Goal: Transaction & Acquisition: Purchase product/service

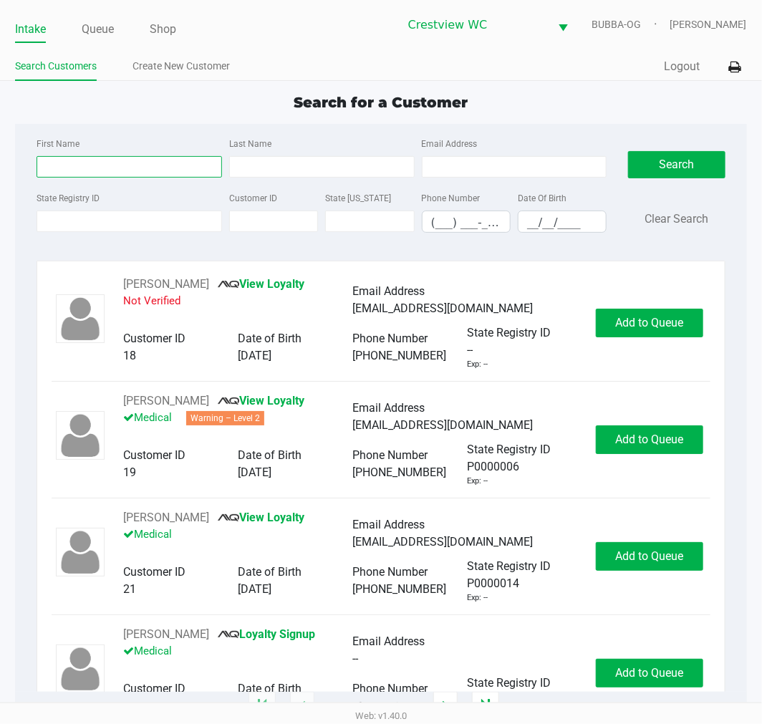
click at [108, 167] on input "First Name" at bounding box center [130, 166] width 186 height 21
type input "[PERSON_NAME]"
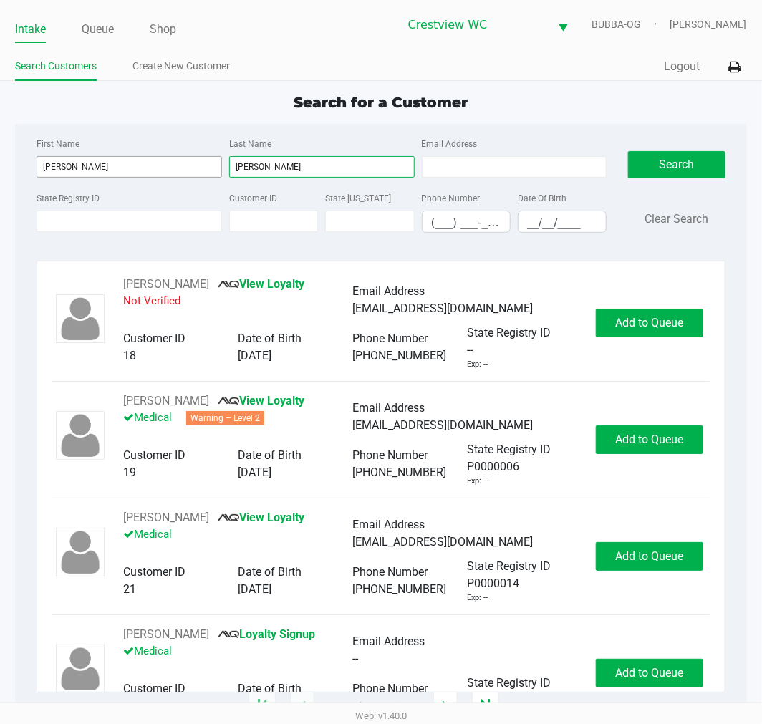
type input "[PERSON_NAME]"
click at [671, 153] on button "Search" at bounding box center [676, 164] width 97 height 27
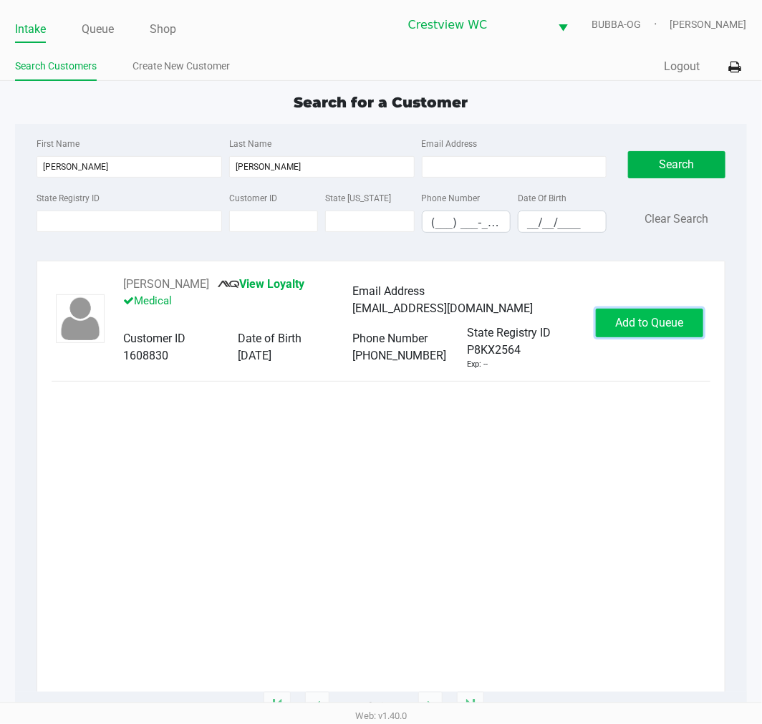
click at [649, 313] on button "Add to Queue" at bounding box center [649, 323] width 107 height 29
click at [643, 325] on div "Add to Queue" at bounding box center [649, 323] width 107 height 29
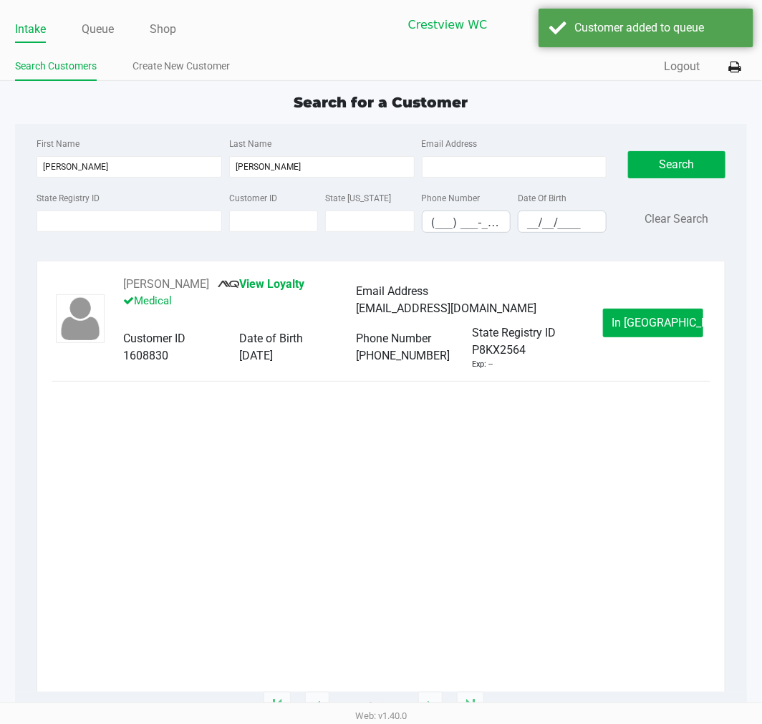
click at [657, 321] on span "In [GEOGRAPHIC_DATA]" at bounding box center [673, 323] width 120 height 14
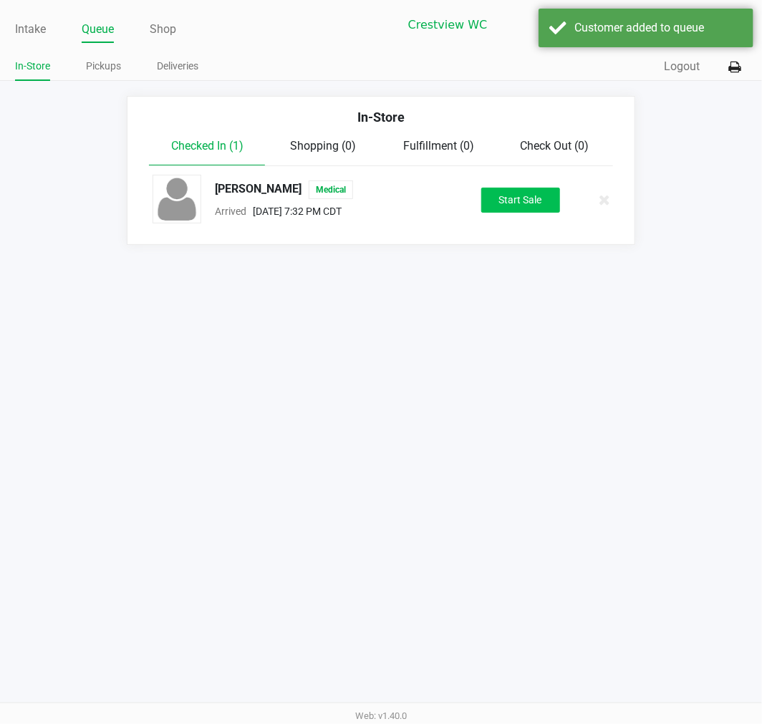
click at [496, 196] on button "Start Sale" at bounding box center [520, 200] width 79 height 25
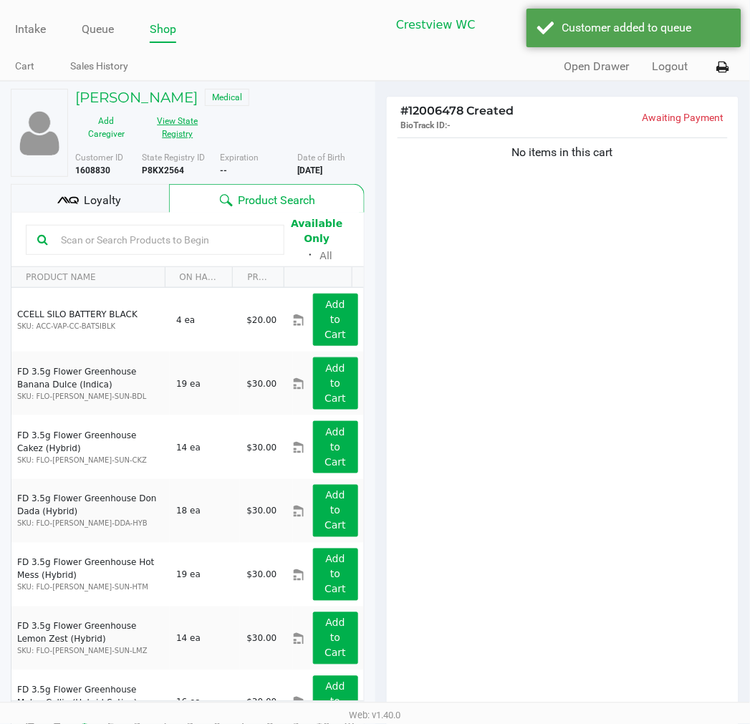
click at [188, 130] on button "View State Registry" at bounding box center [174, 128] width 72 height 36
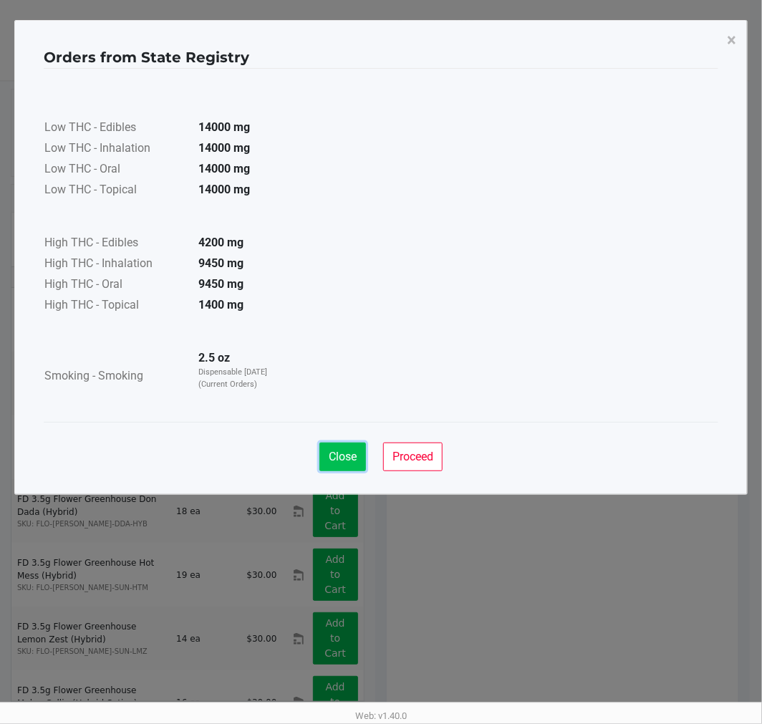
click at [335, 456] on span "Close" at bounding box center [343, 457] width 28 height 14
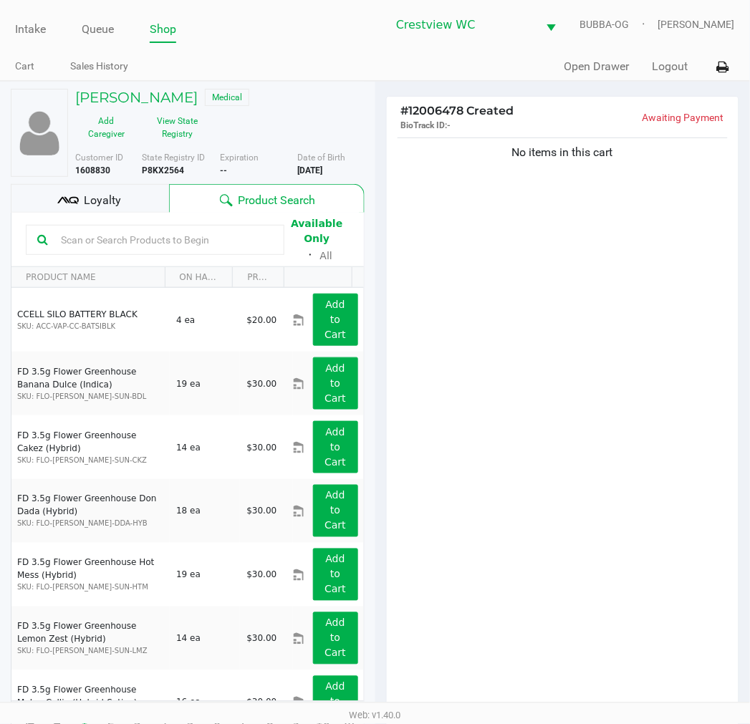
click at [497, 413] on div "Close Proceed" at bounding box center [375, 415] width 675 height 58
click at [148, 202] on div "Loyalty" at bounding box center [90, 198] width 158 height 29
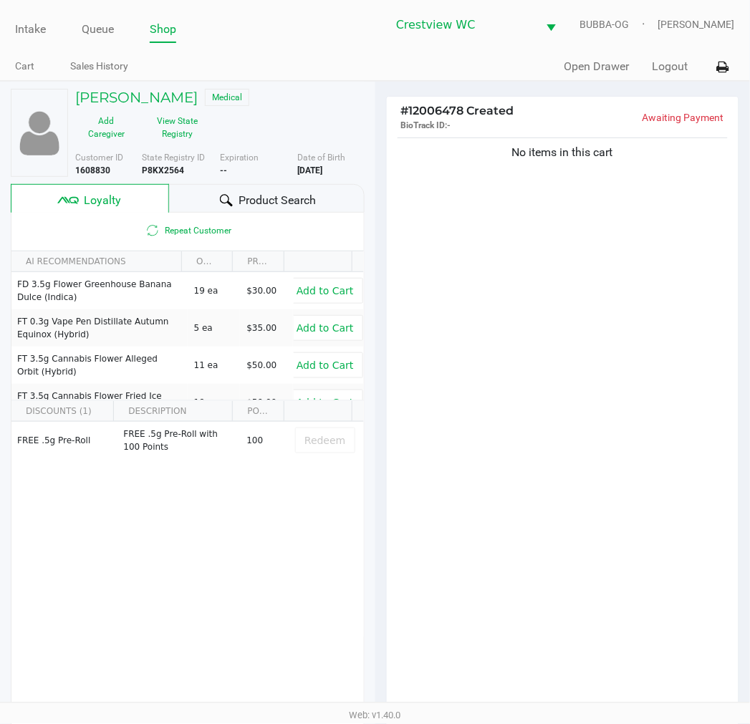
click at [263, 205] on span "Product Search" at bounding box center [277, 200] width 77 height 17
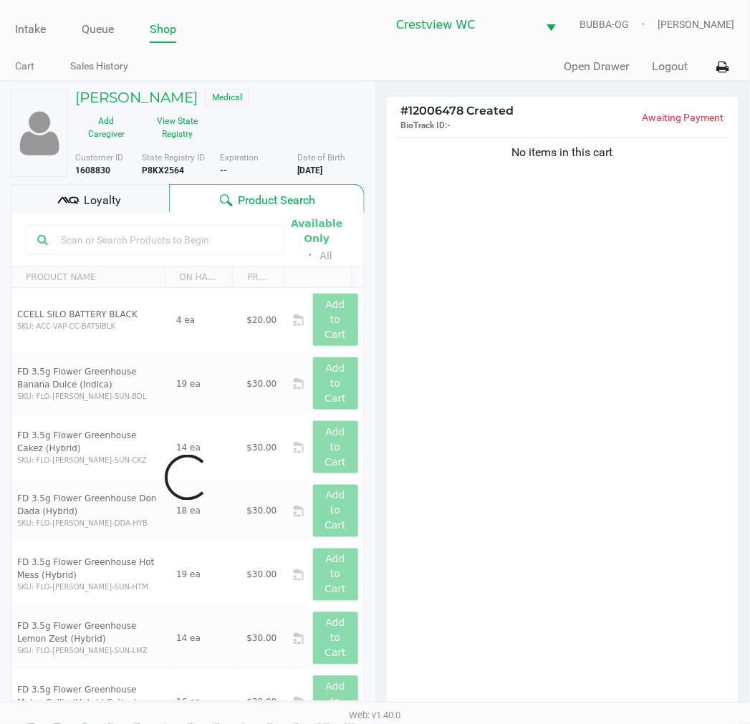
click at [487, 357] on div "No items in this cart" at bounding box center [563, 428] width 353 height 586
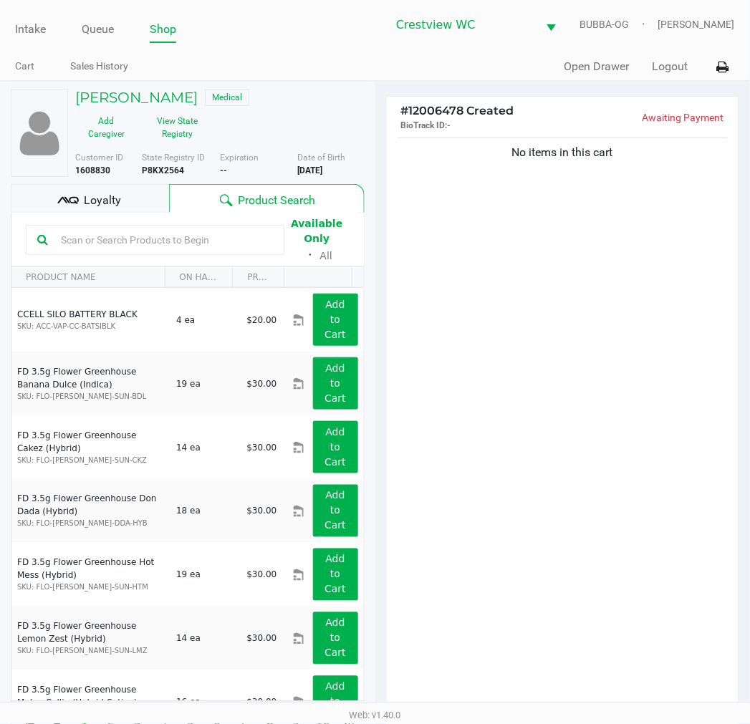
click at [546, 540] on div "No items in this cart" at bounding box center [563, 428] width 353 height 586
click at [549, 522] on div "No items in this cart" at bounding box center [563, 428] width 353 height 586
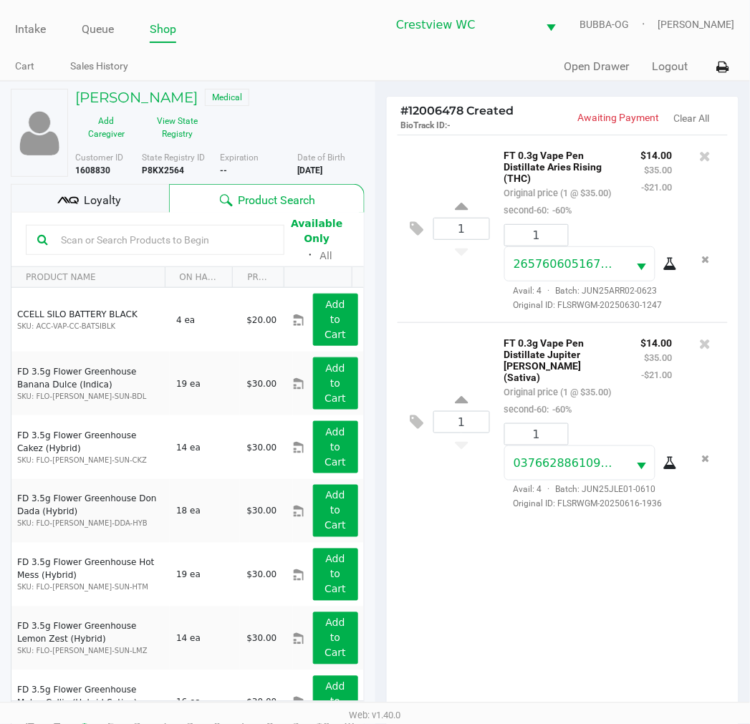
scroll to position [185, 0]
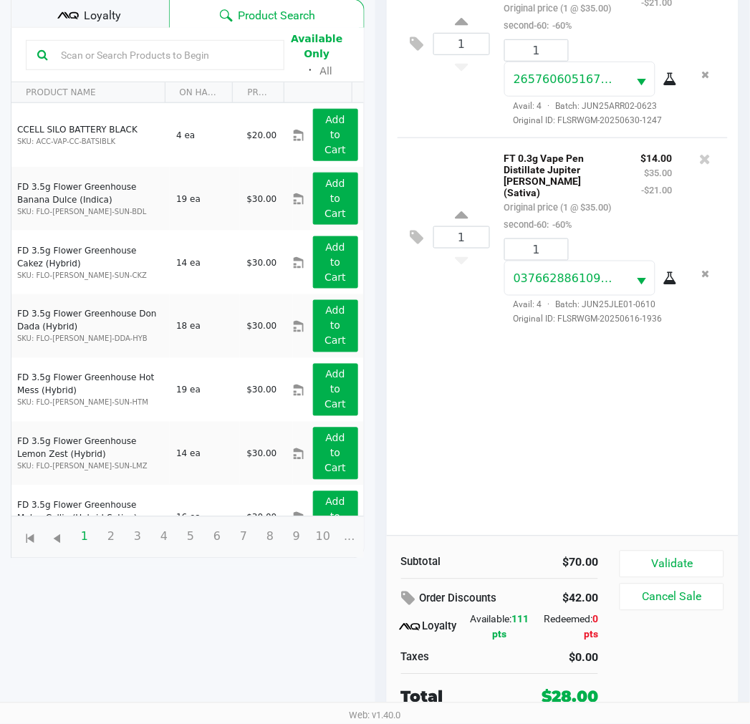
click at [678, 551] on button "Validate" at bounding box center [672, 564] width 104 height 27
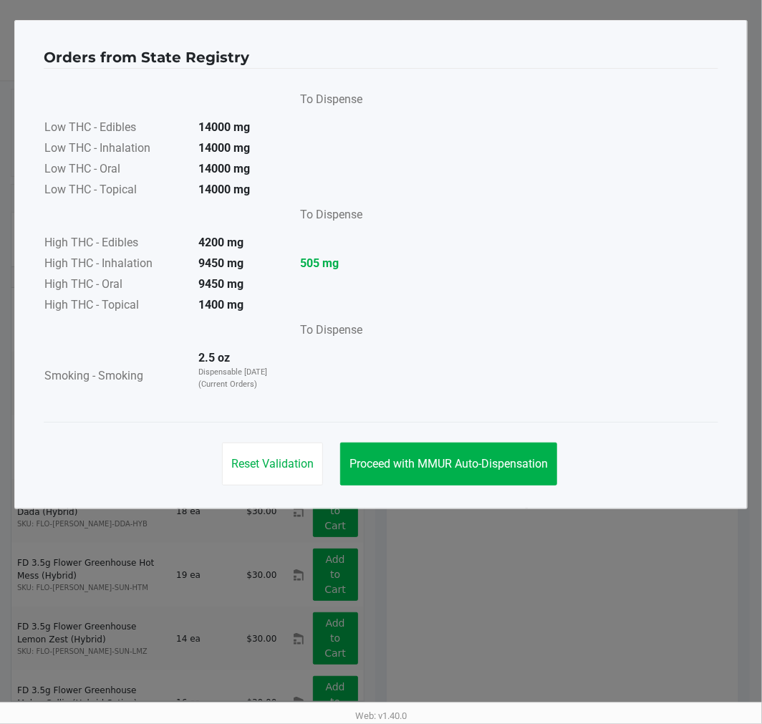
click at [492, 455] on button "Proceed with MMUR Auto-Dispensation" at bounding box center [448, 464] width 217 height 43
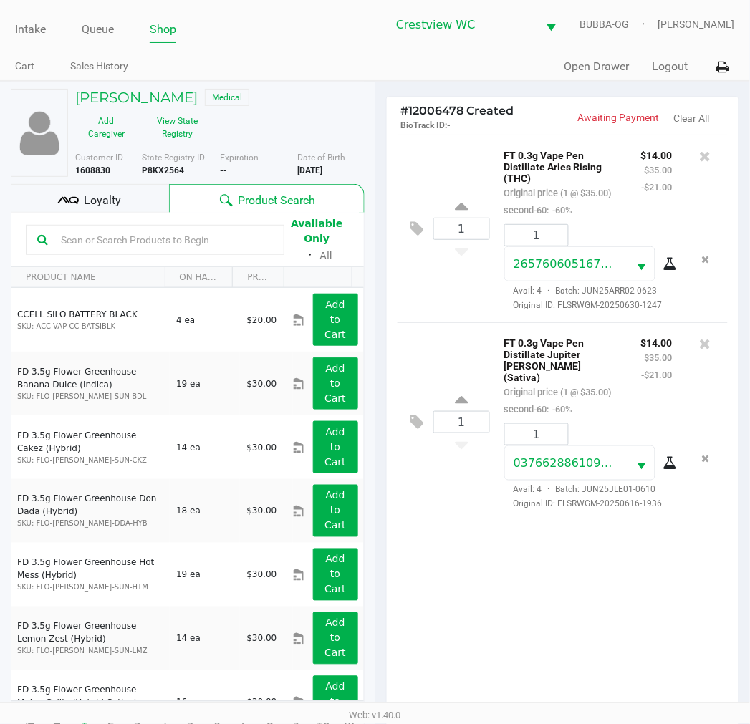
click at [130, 192] on div "Loyalty" at bounding box center [90, 198] width 158 height 29
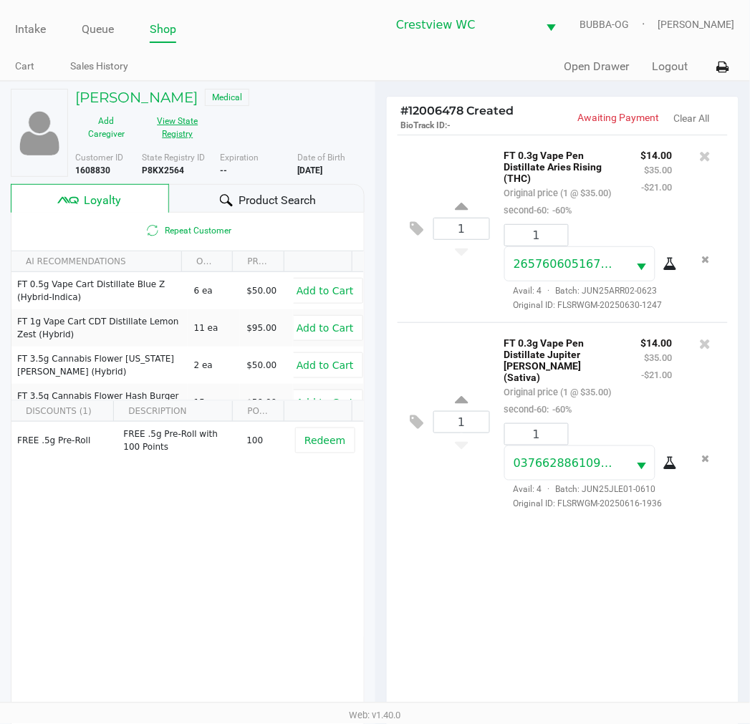
click at [186, 142] on button "View State Registry" at bounding box center [174, 128] width 72 height 36
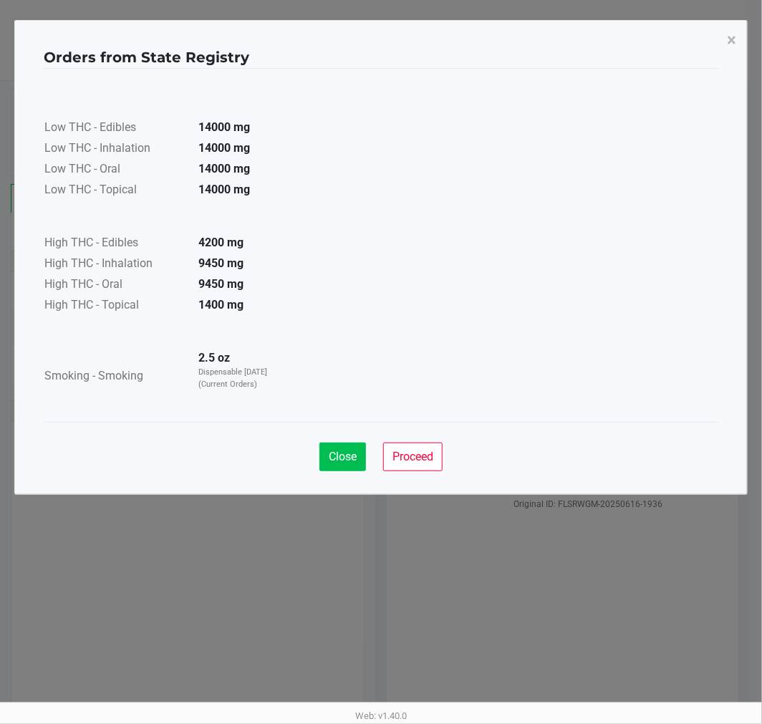
click at [355, 460] on span "Close" at bounding box center [343, 457] width 28 height 14
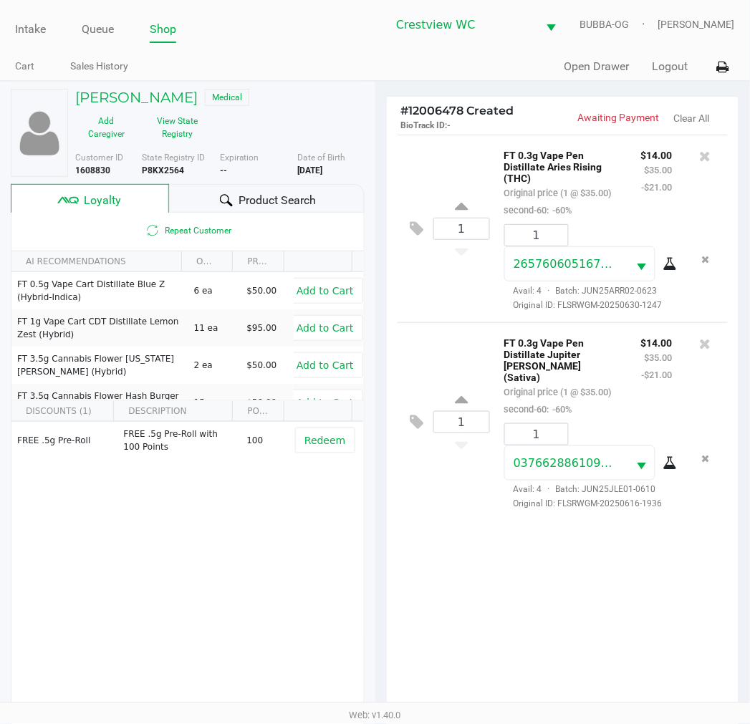
click at [203, 552] on div "FREE .5g Pre-Roll FREE .5g Pre-Roll with 100 Points 100 Redeem" at bounding box center [187, 530] width 353 height 216
click at [218, 575] on div "FREE .5g Pre-Roll FREE .5g Pre-Roll with 100 Points 100 Redeem" at bounding box center [187, 530] width 353 height 216
click at [205, 565] on div "FREE .5g Pre-Roll FREE .5g Pre-Roll with 100 Points 100 Redeem" at bounding box center [187, 530] width 353 height 216
click at [608, 593] on div "1 FT 0.3g Vape Pen Distillate Aries Rising (THC) Original price (1 @ $35.00) se…" at bounding box center [563, 428] width 353 height 586
click at [620, 628] on div "1 FT 0.3g Vape Pen Distillate Aries Rising (THC) Original price (1 @ $35.00) se…" at bounding box center [563, 428] width 353 height 586
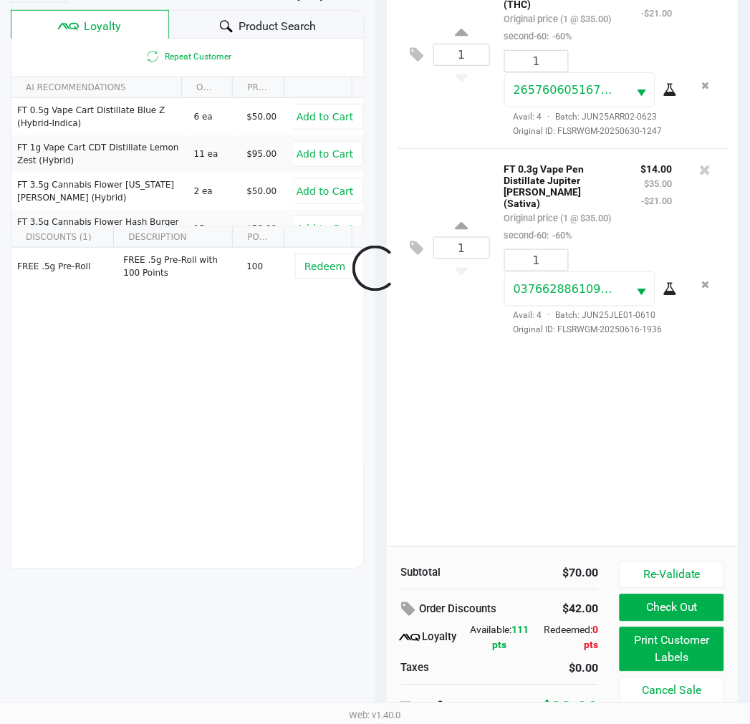
scroll to position [185, 0]
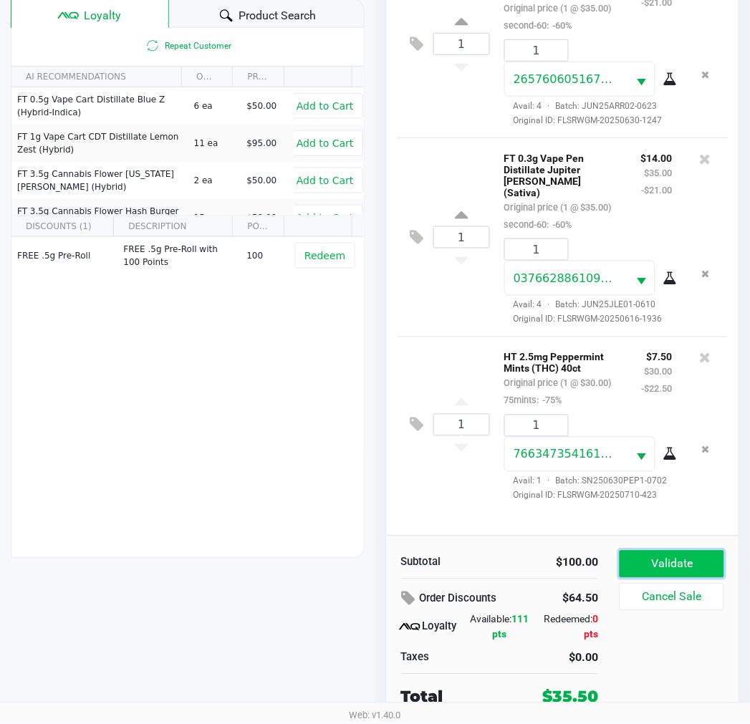
click at [673, 556] on button "Validate" at bounding box center [672, 564] width 104 height 27
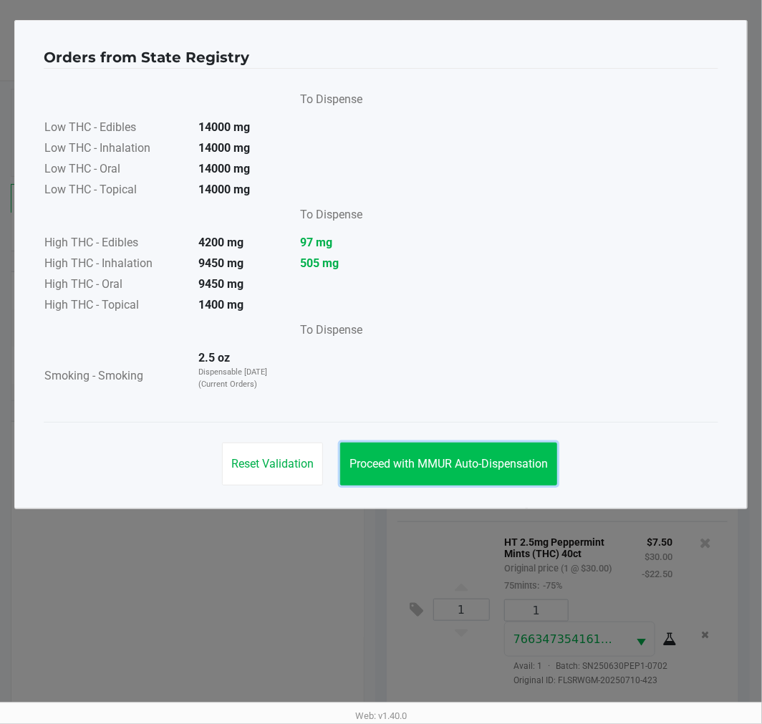
click at [483, 474] on button "Proceed with MMUR Auto-Dispensation" at bounding box center [448, 464] width 217 height 43
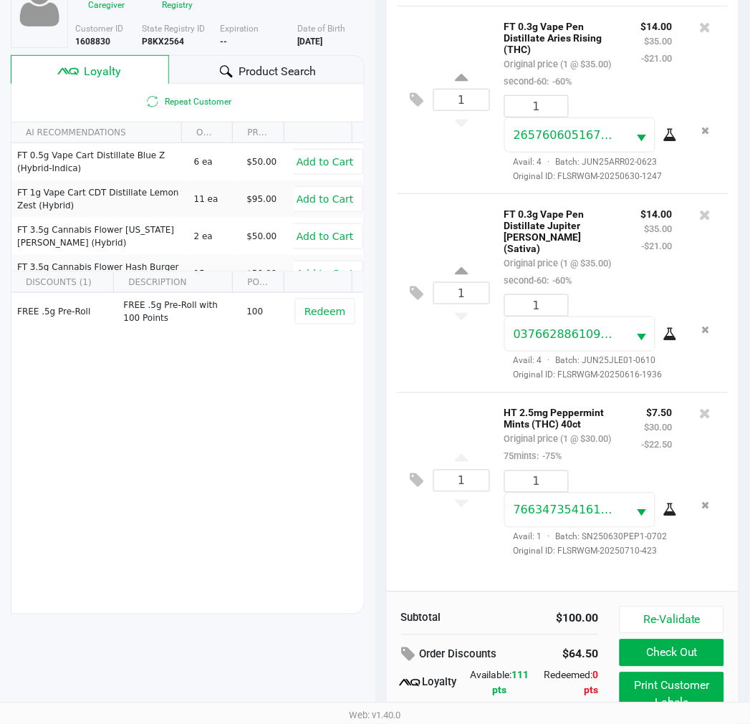
scroll to position [185, 0]
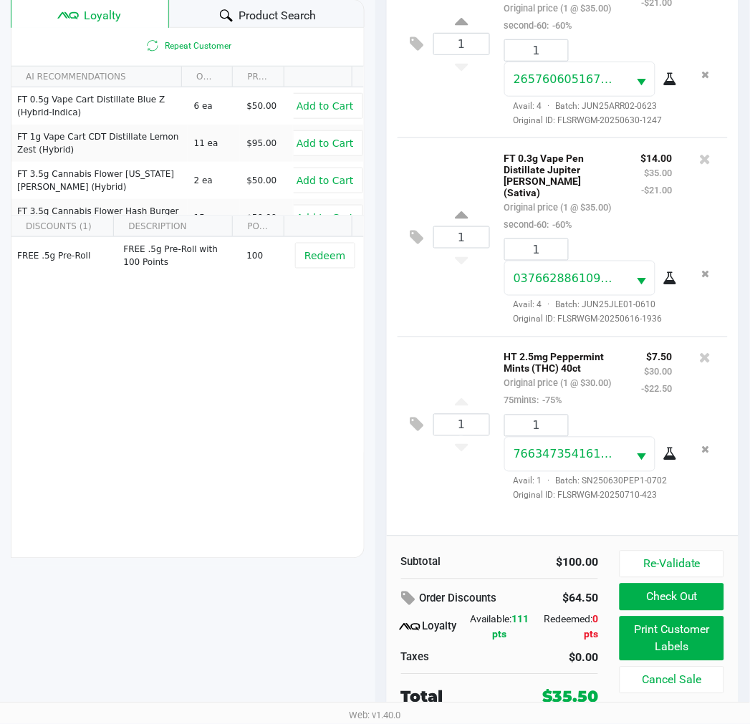
click at [684, 636] on button "Print Customer Labels" at bounding box center [672, 639] width 104 height 44
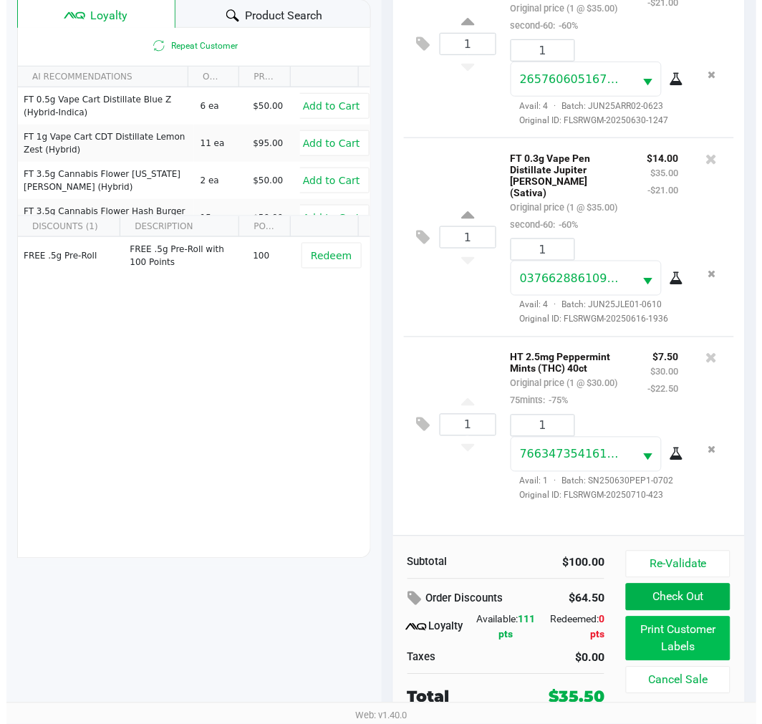
scroll to position [0, 0]
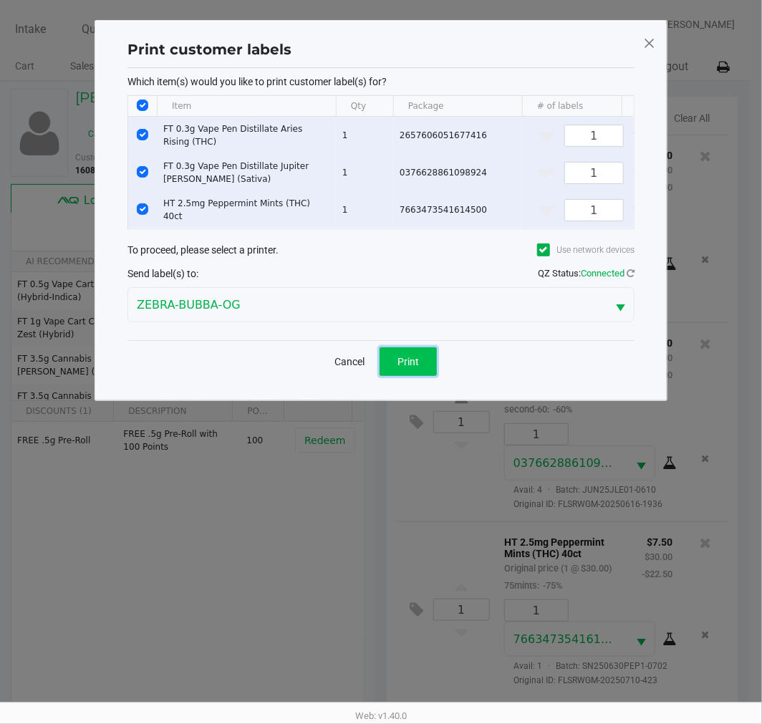
click at [417, 368] on span "Print" at bounding box center [408, 361] width 21 height 11
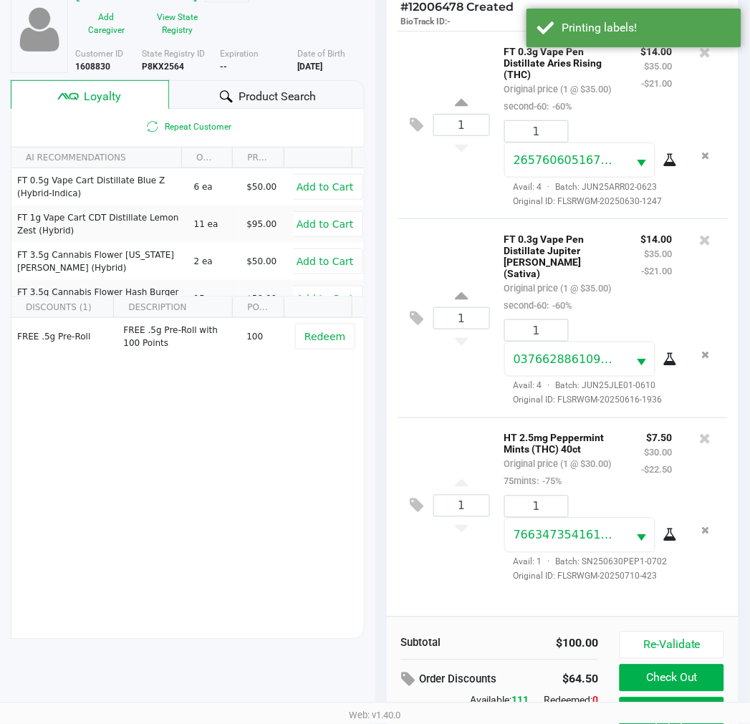
scroll to position [185, 0]
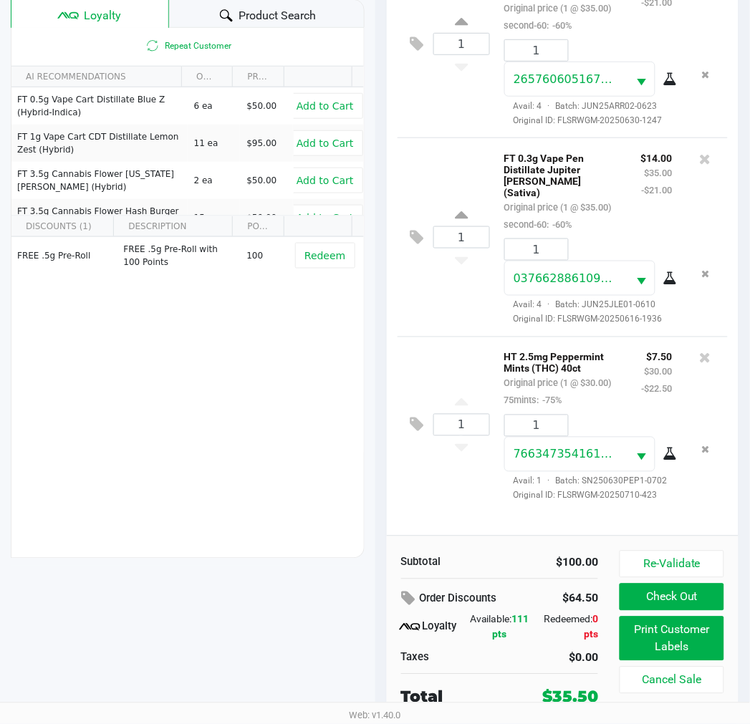
click at [673, 600] on button "Check Out" at bounding box center [672, 597] width 104 height 27
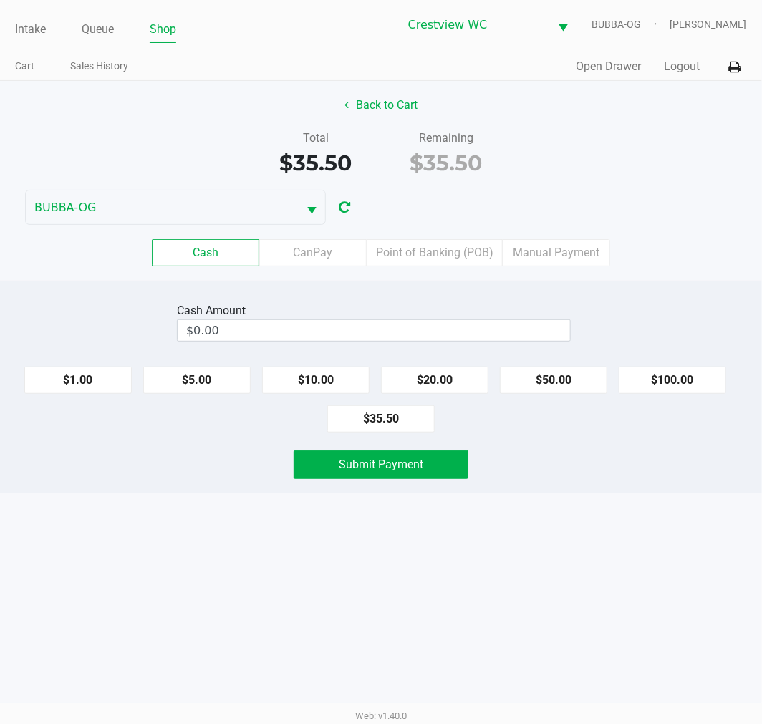
click at [433, 241] on label "Point of Banking (POB)" at bounding box center [435, 252] width 136 height 27
click at [0, 0] on 7 "Point of Banking (POB)" at bounding box center [0, 0] width 0 height 0
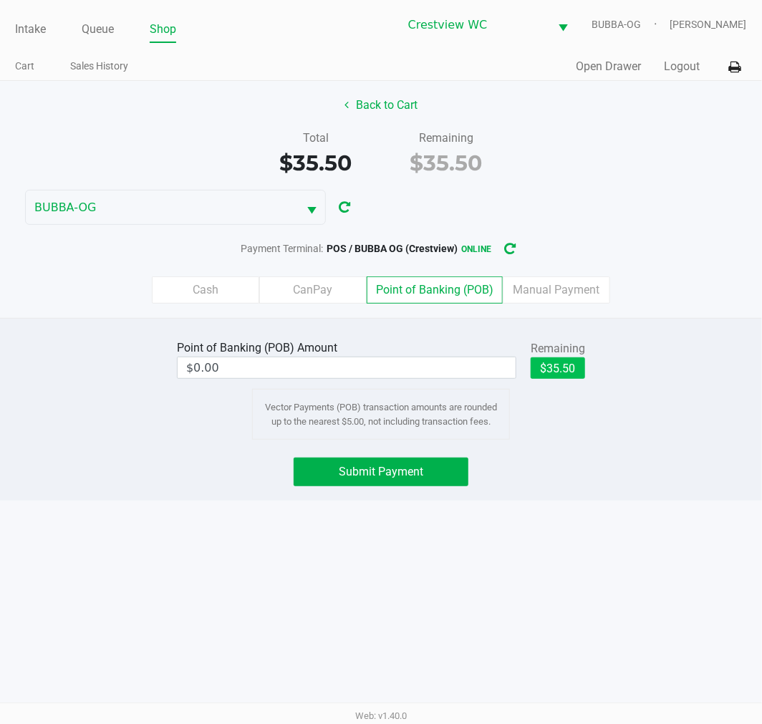
click at [565, 362] on button "$35.50" at bounding box center [558, 368] width 54 height 21
type input "$35.50"
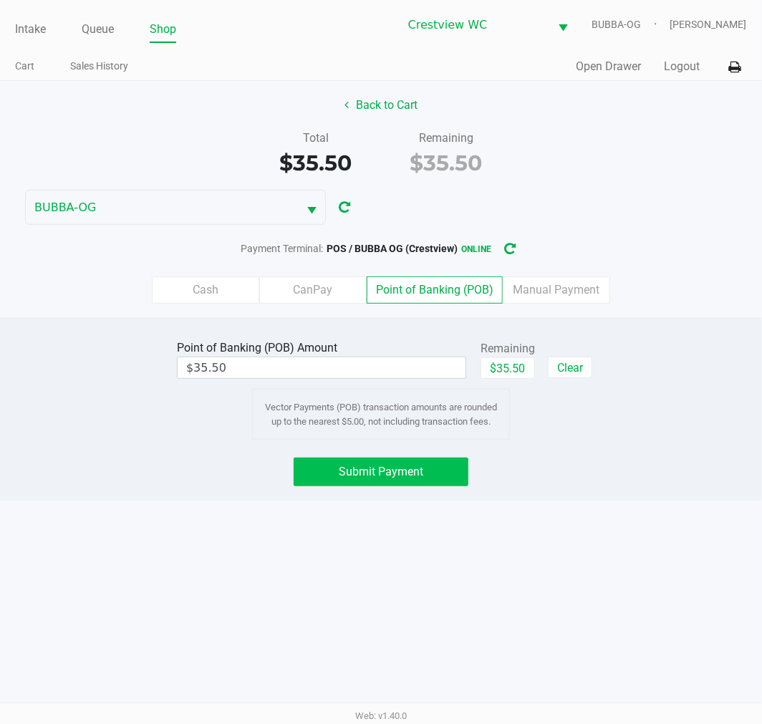
click at [384, 459] on button "Submit Payment" at bounding box center [381, 472] width 175 height 29
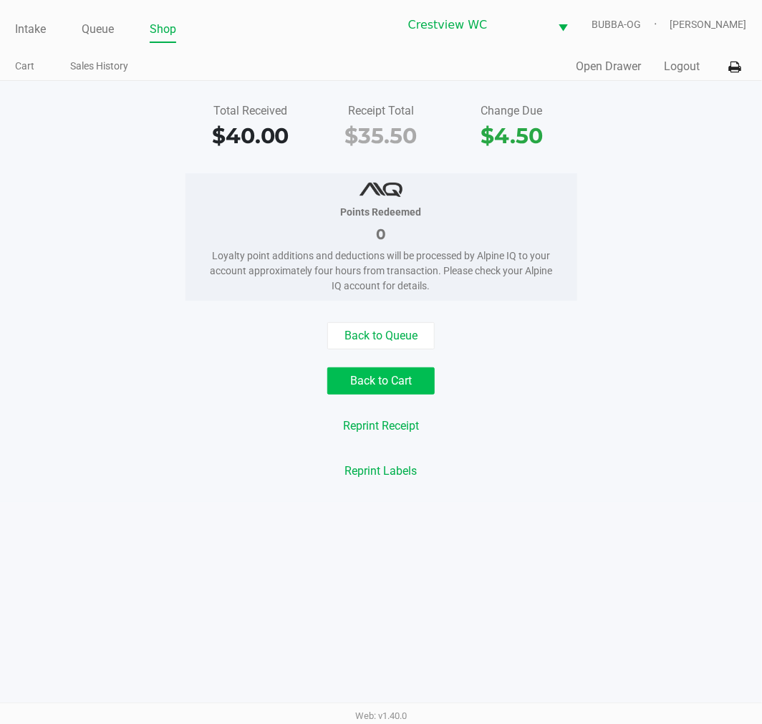
click at [600, 70] on button "Open Drawer" at bounding box center [609, 66] width 65 height 17
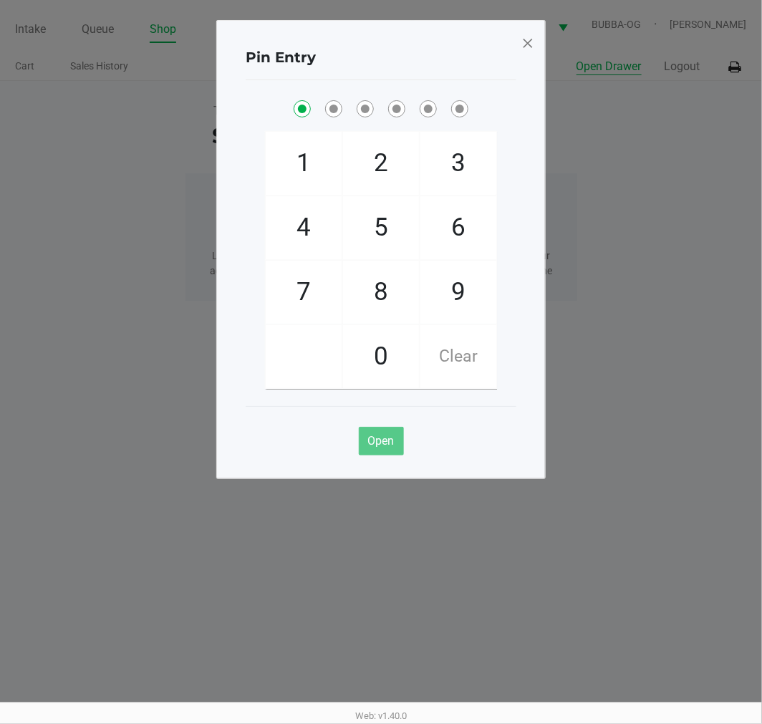
checkbox input "true"
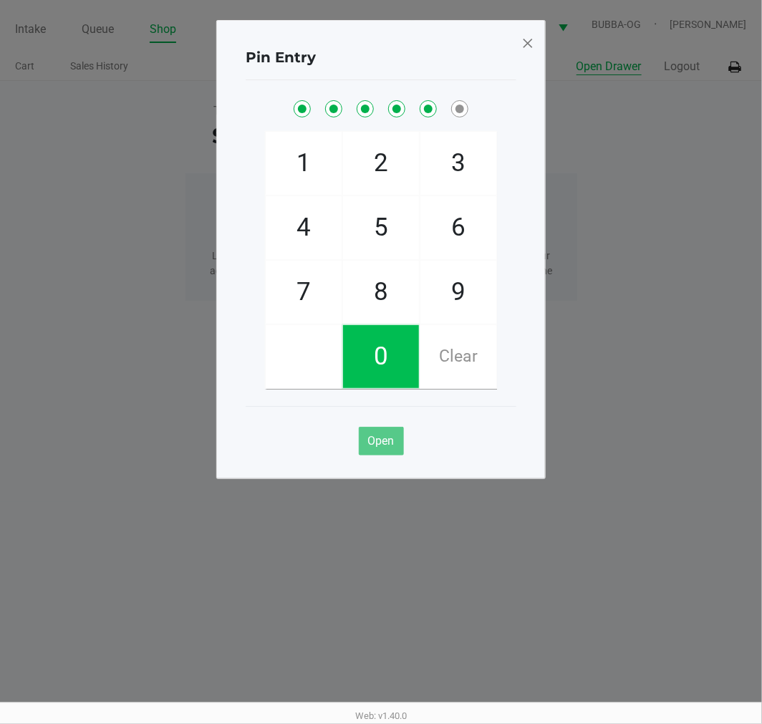
checkbox input "true"
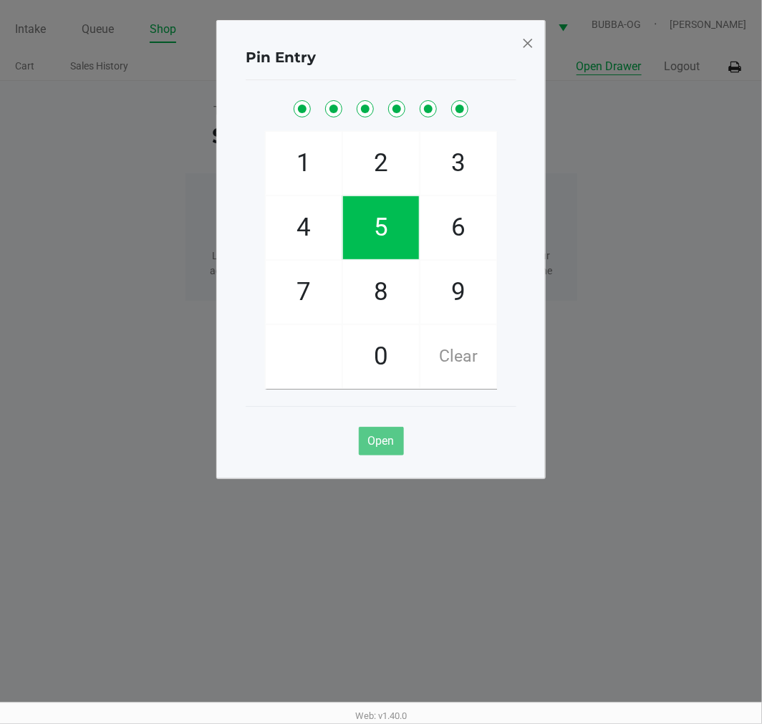
checkbox input "true"
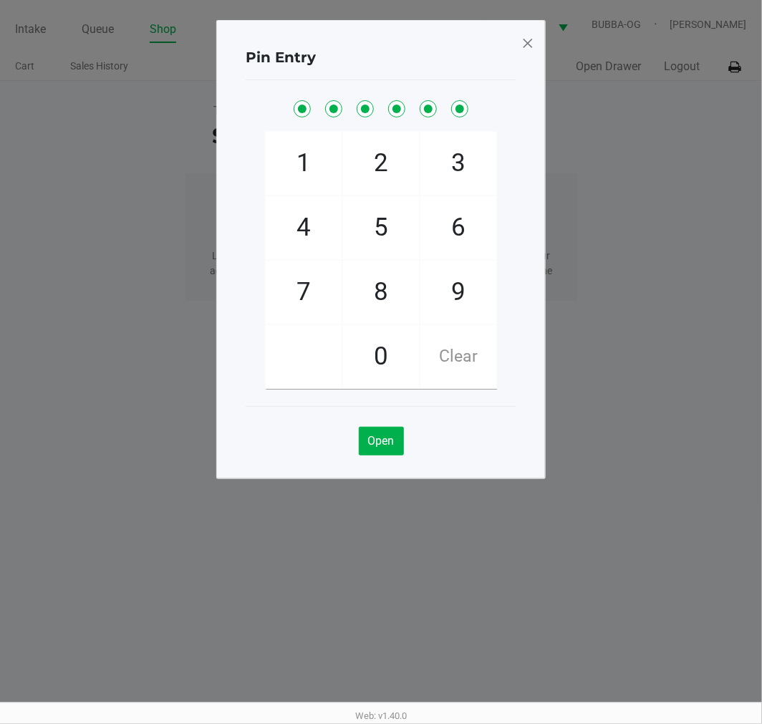
click at [527, 37] on span at bounding box center [528, 43] width 13 height 23
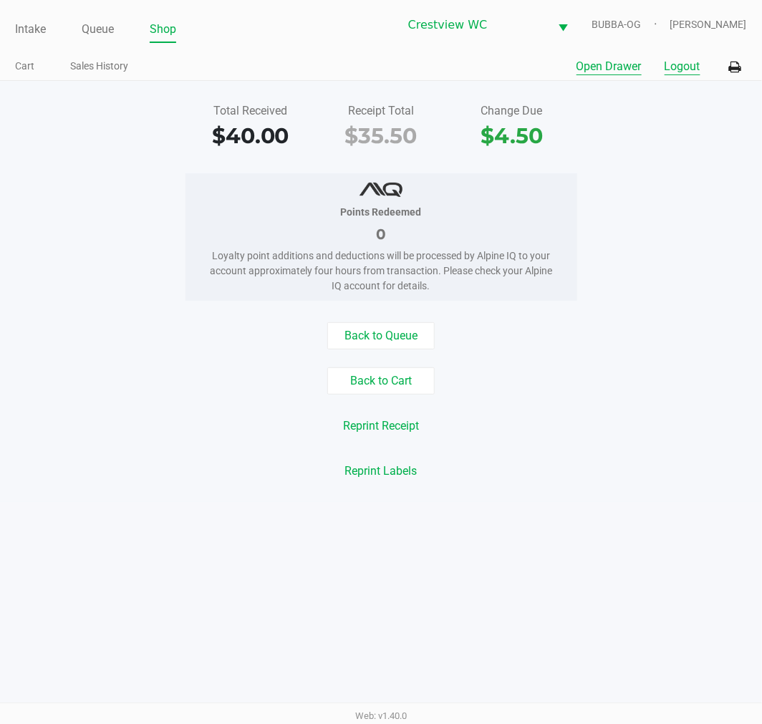
click at [677, 60] on button "Logout" at bounding box center [683, 66] width 36 height 17
